Goal: Information Seeking & Learning: Learn about a topic

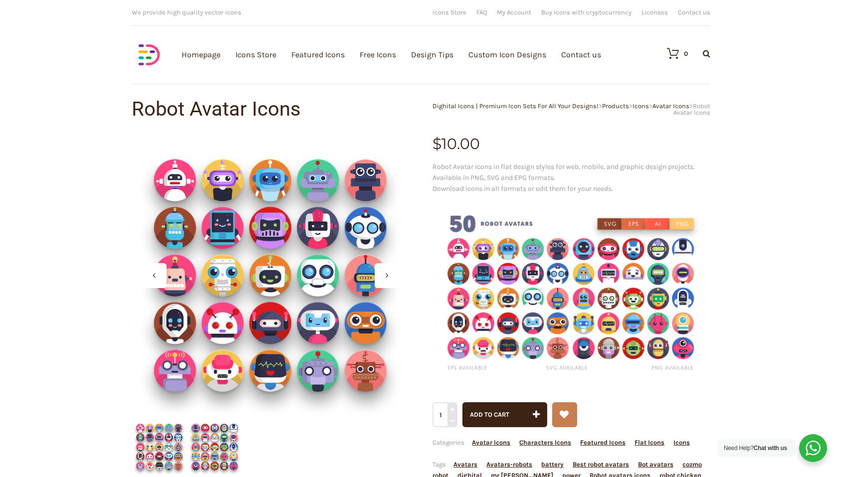
click at [394, 278] on div at bounding box center [387, 275] width 25 height 25
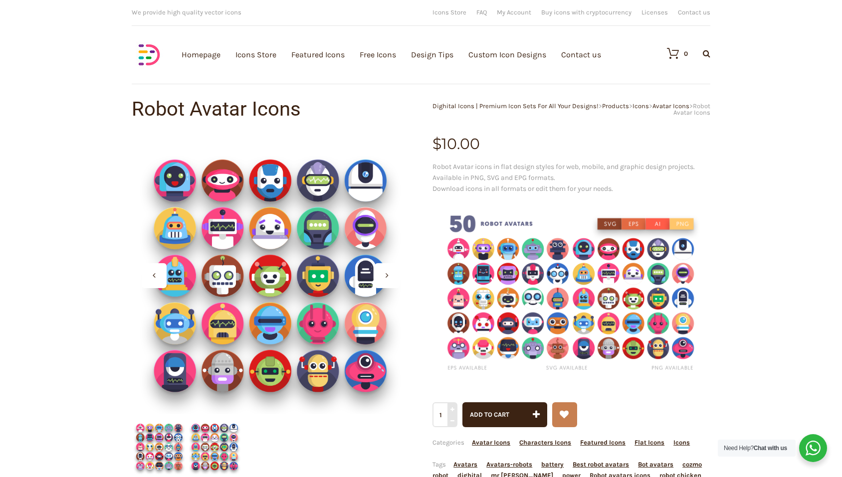
click at [394, 278] on div at bounding box center [387, 275] width 25 height 25
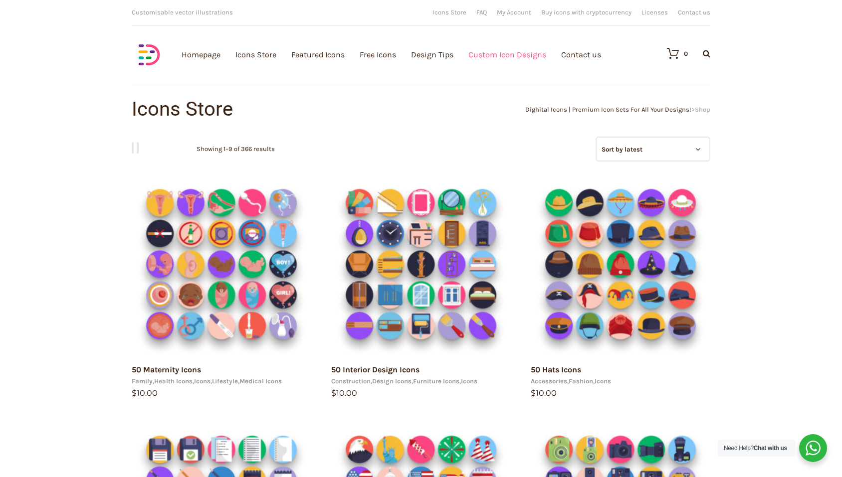
click at [499, 54] on link "Custom Icon Designs" at bounding box center [507, 54] width 78 height 109
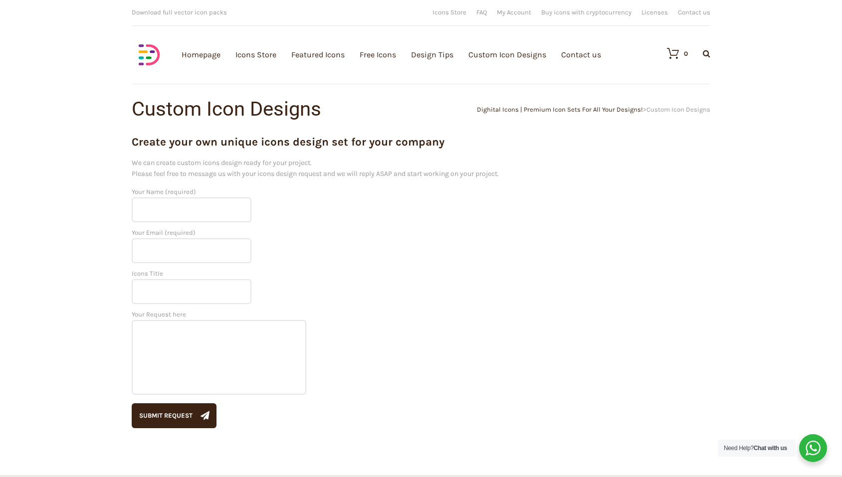
click at [143, 48] on img at bounding box center [149, 54] width 35 height 35
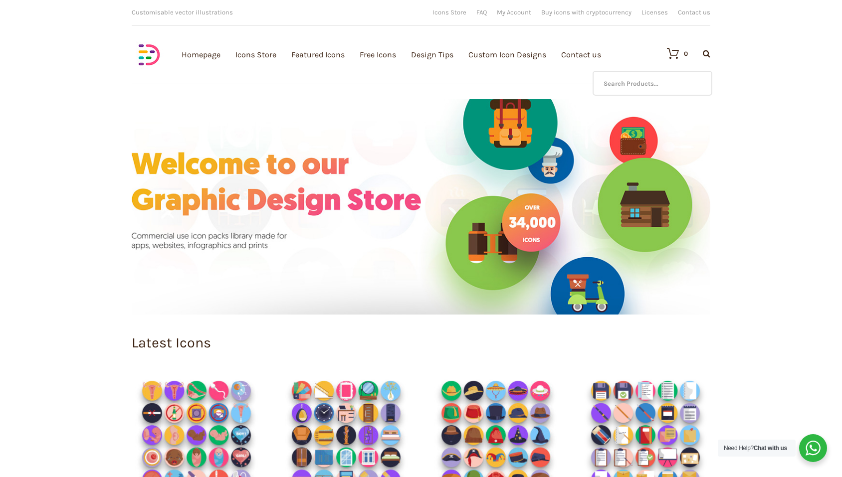
click at [705, 51] on icon at bounding box center [706, 53] width 7 height 8
click at [659, 80] on input "text" at bounding box center [652, 83] width 120 height 25
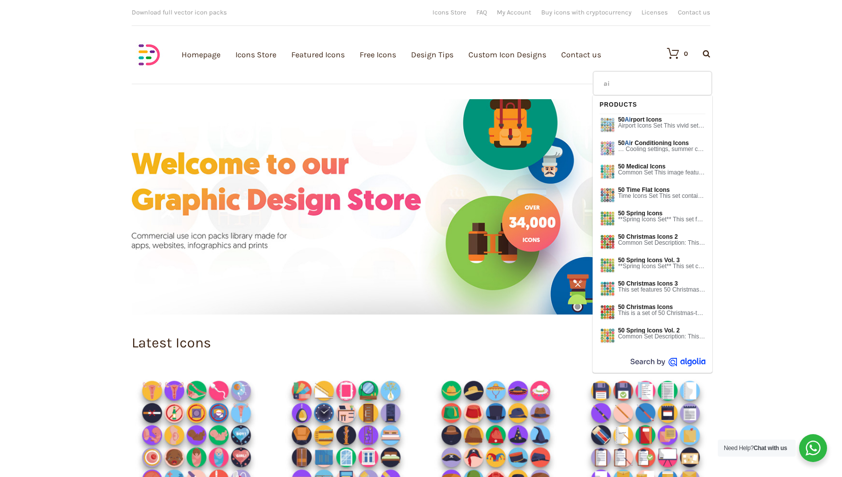
type input "ai"
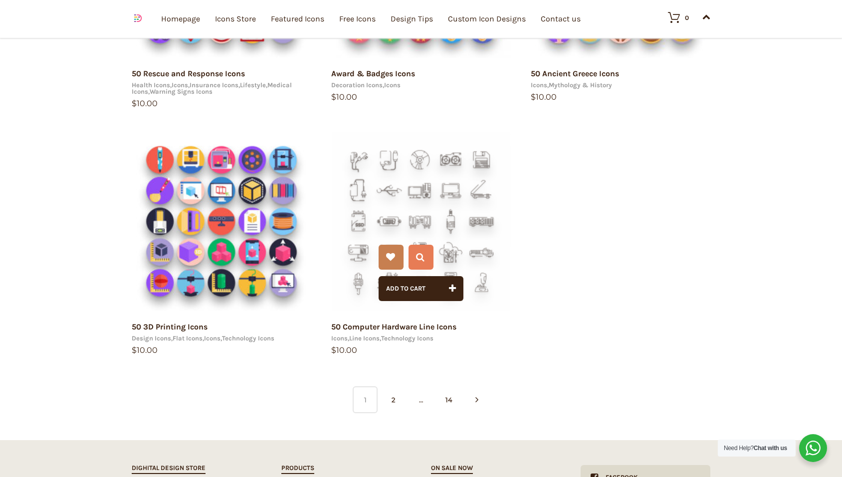
scroll to position [559, 0]
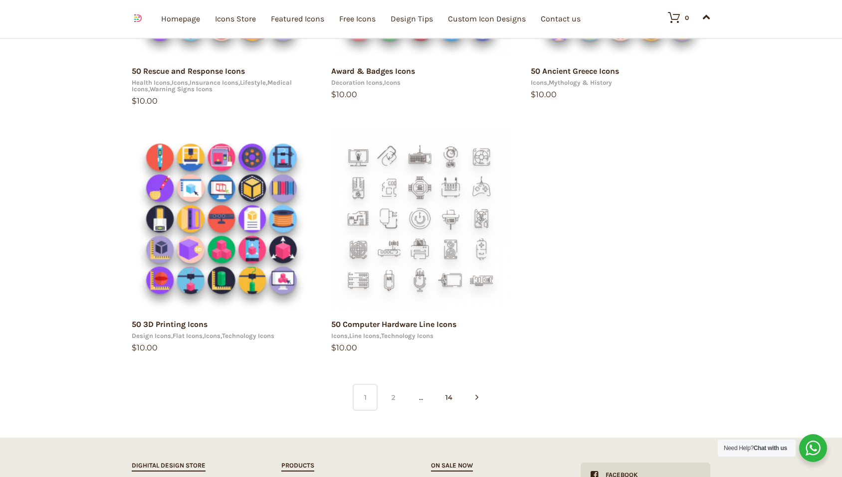
click at [393, 391] on link "2" at bounding box center [393, 397] width 25 height 27
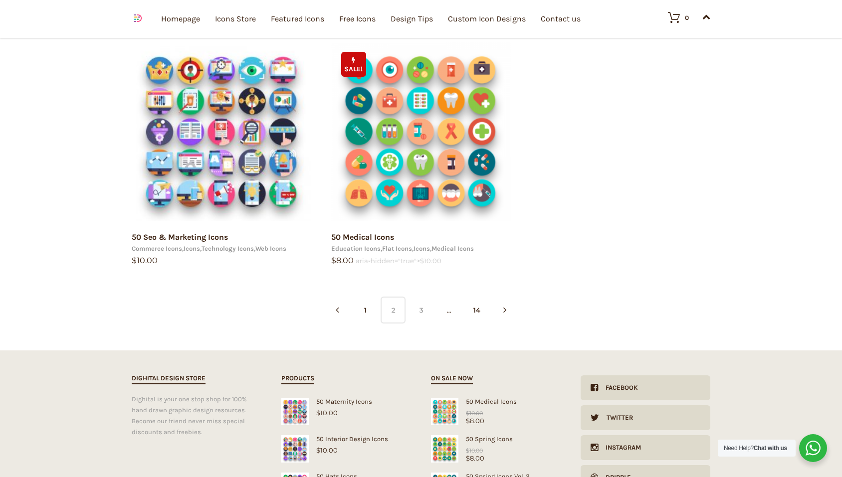
scroll to position [646, 0]
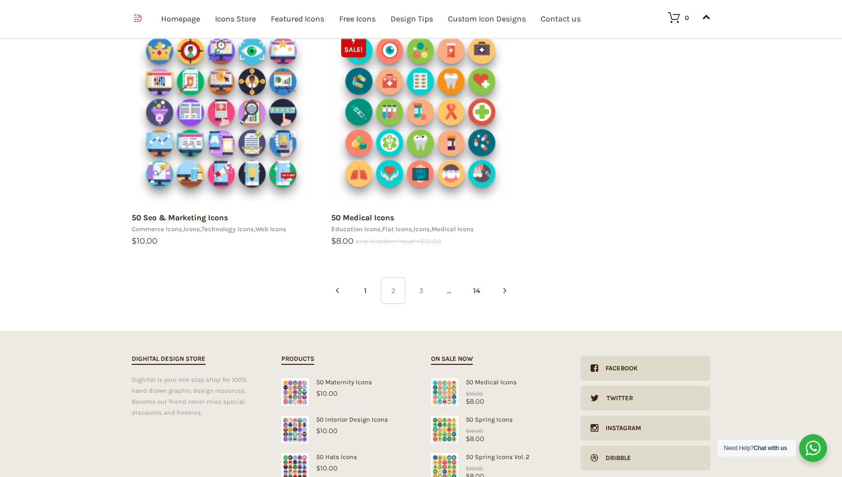
click at [420, 296] on link "3" at bounding box center [420, 290] width 25 height 27
